Goal: Information Seeking & Learning: Learn about a topic

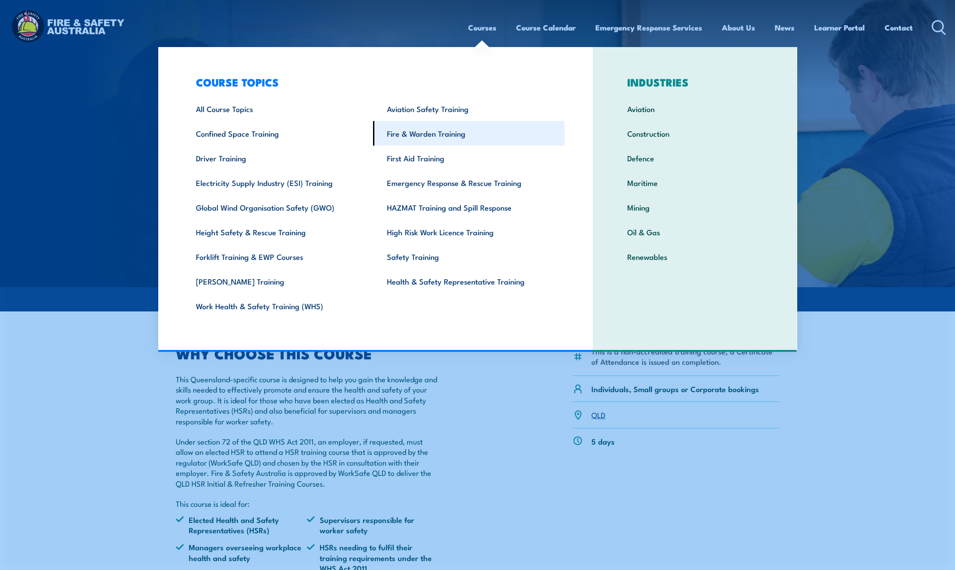
click at [429, 134] on link "Fire & Warden Training" at bounding box center [468, 133] width 191 height 25
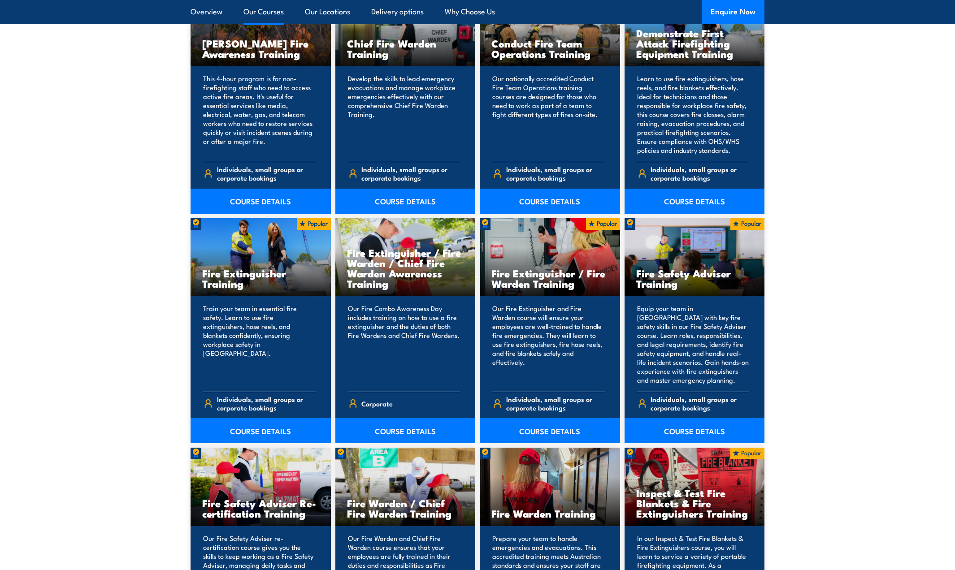
scroll to position [807, 0]
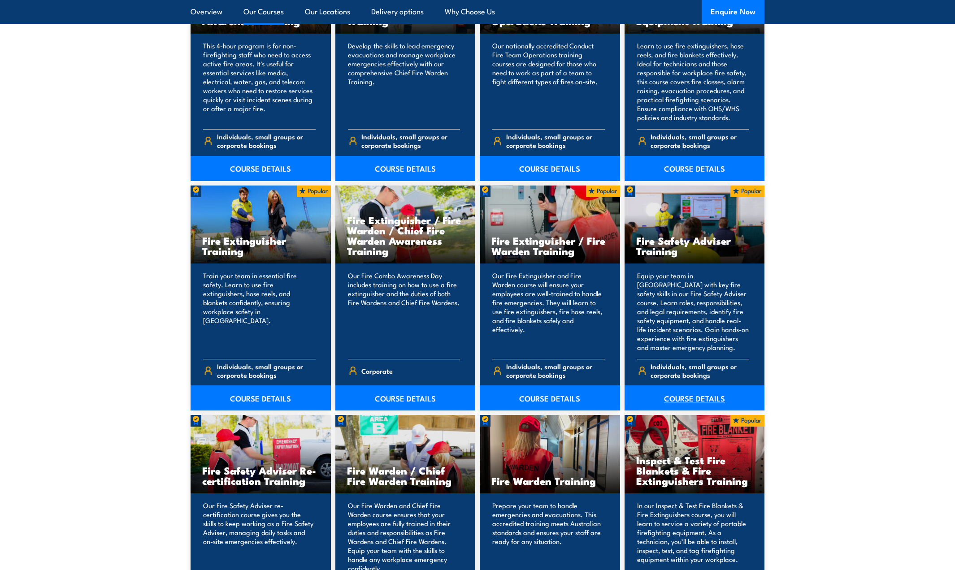
click at [689, 396] on link "COURSE DETAILS" at bounding box center [695, 398] width 140 height 25
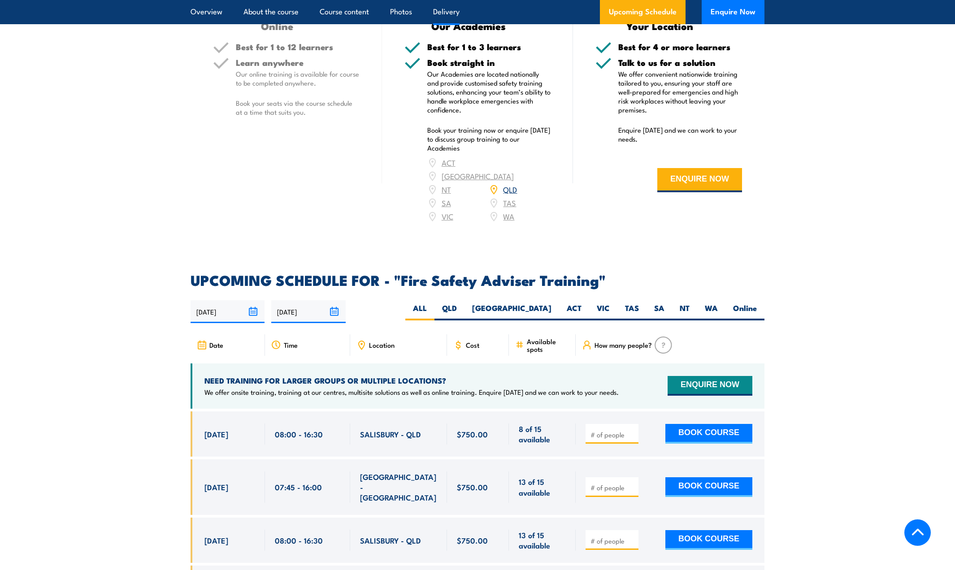
scroll to position [1121, 0]
